Goal: Task Accomplishment & Management: Manage account settings

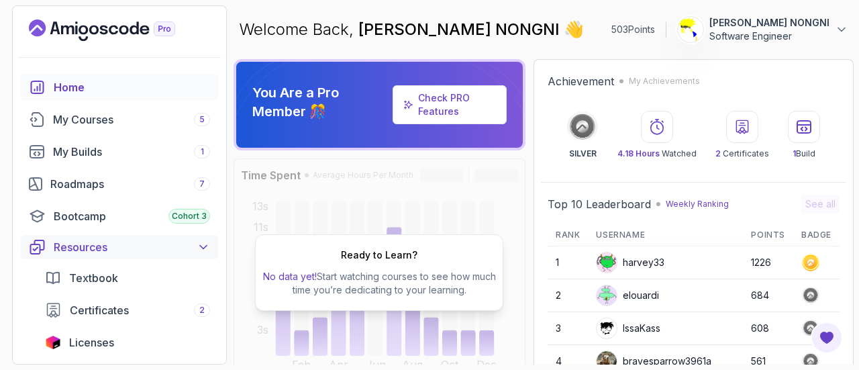
click at [201, 247] on icon at bounding box center [203, 247] width 7 height 3
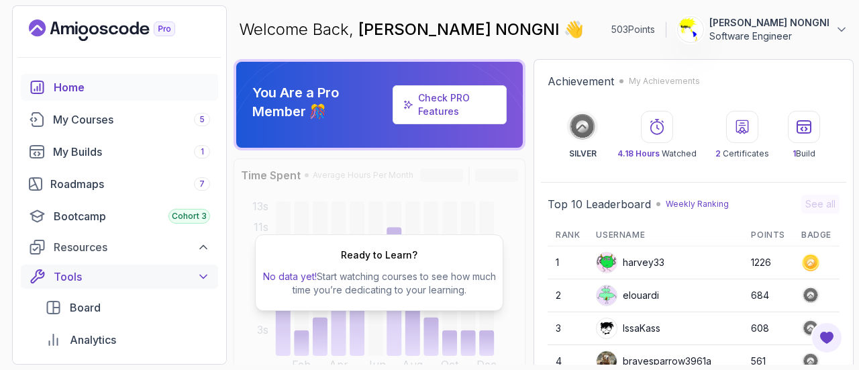
click at [201, 272] on icon at bounding box center [203, 276] width 13 height 13
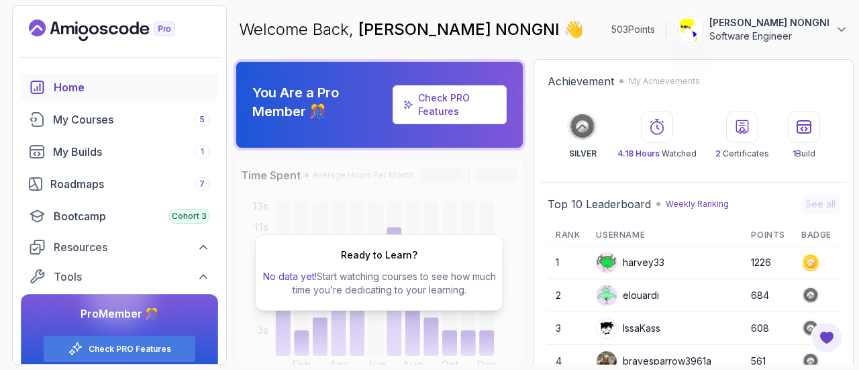
click at [824, 30] on p "[PERSON_NAME] NONGNI" at bounding box center [770, 22] width 120 height 13
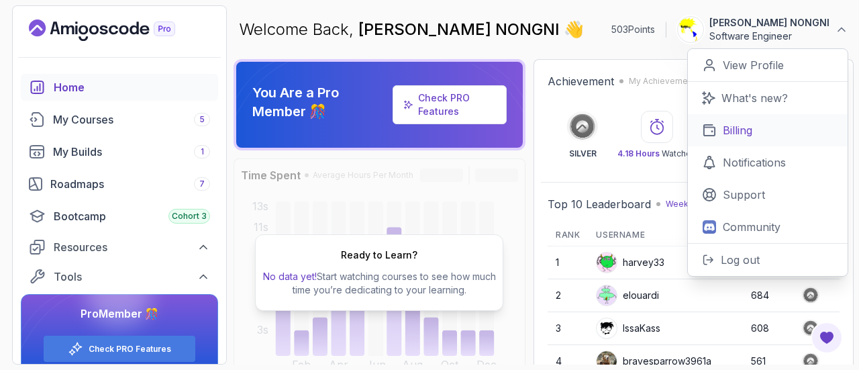
click at [729, 138] on p "Billing" at bounding box center [738, 130] width 30 height 16
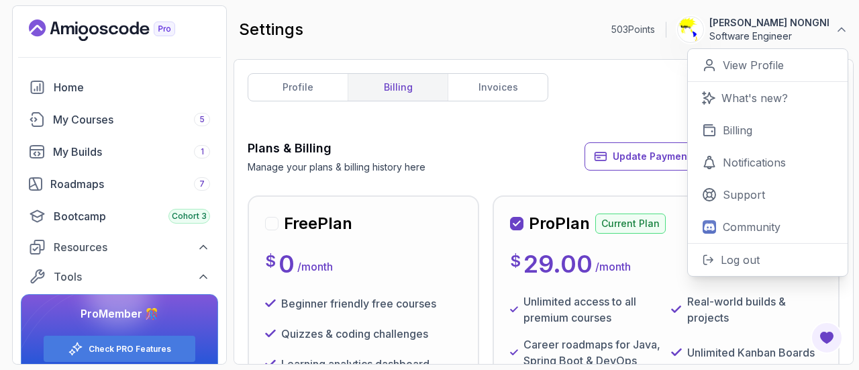
click at [477, 168] on div "Plans & Billing Manage your plans & billing history here Update Payment Details…" at bounding box center [544, 156] width 592 height 35
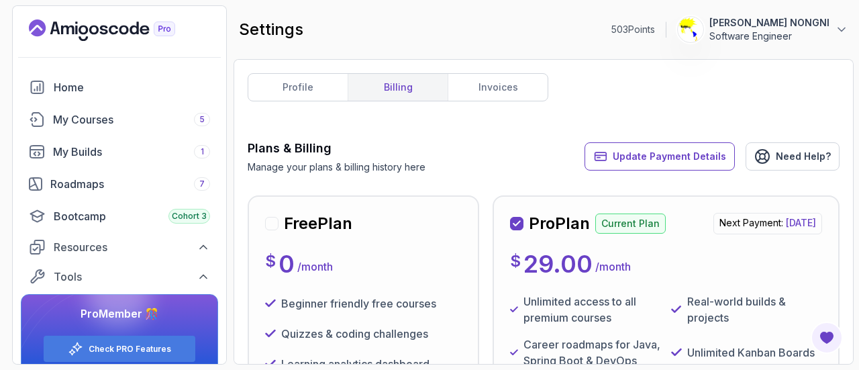
click at [655, 81] on div "profile billing invoices Plans & Billing Manage your plans & billing history he…" at bounding box center [544, 211] width 592 height 277
click at [681, 155] on span "Update Payment Details" at bounding box center [669, 156] width 113 height 13
